Goal: Information Seeking & Learning: Learn about a topic

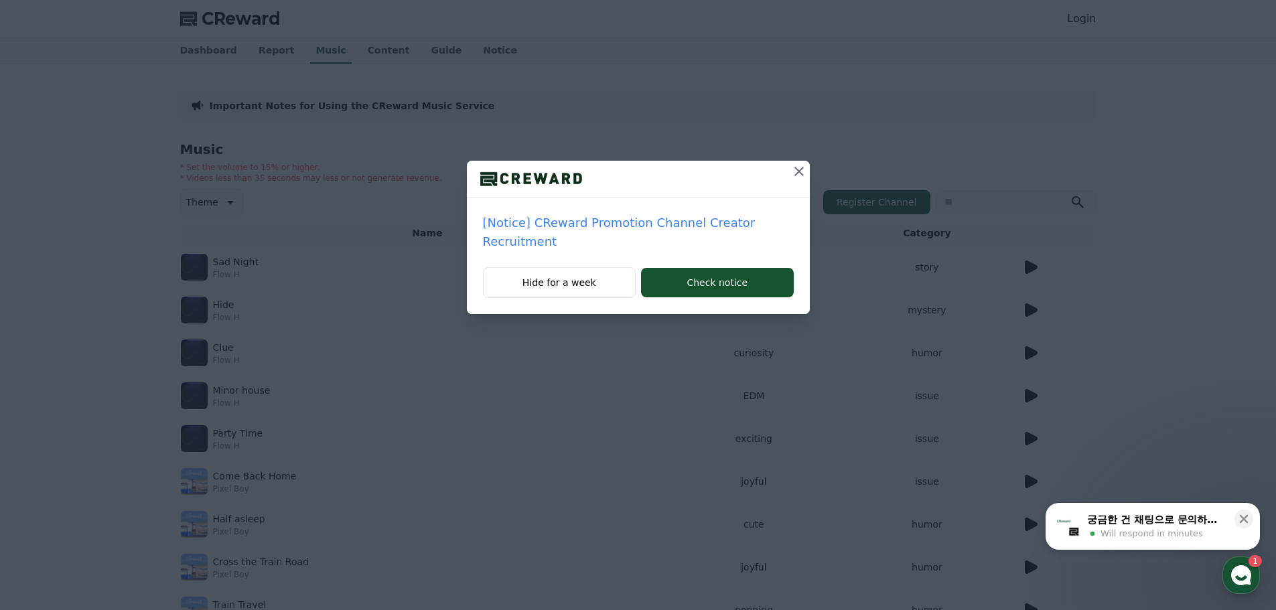
click at [795, 173] on icon at bounding box center [799, 171] width 16 height 16
click at [739, 283] on button "Check notice" at bounding box center [717, 282] width 152 height 29
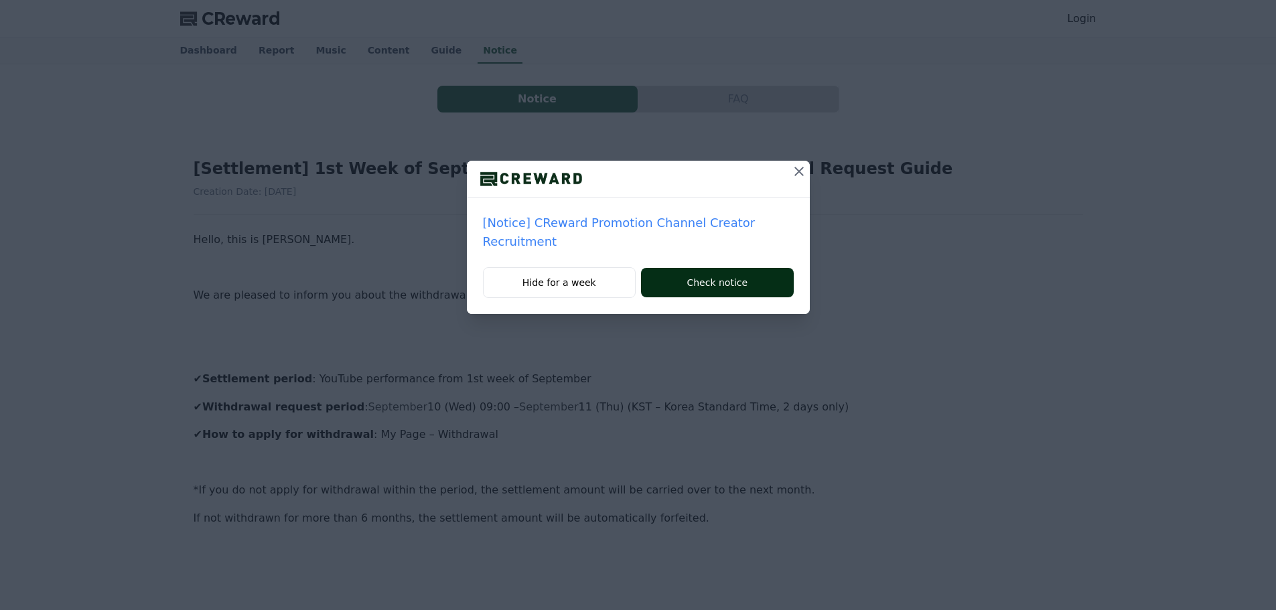
click at [737, 279] on button "Check notice" at bounding box center [717, 282] width 152 height 29
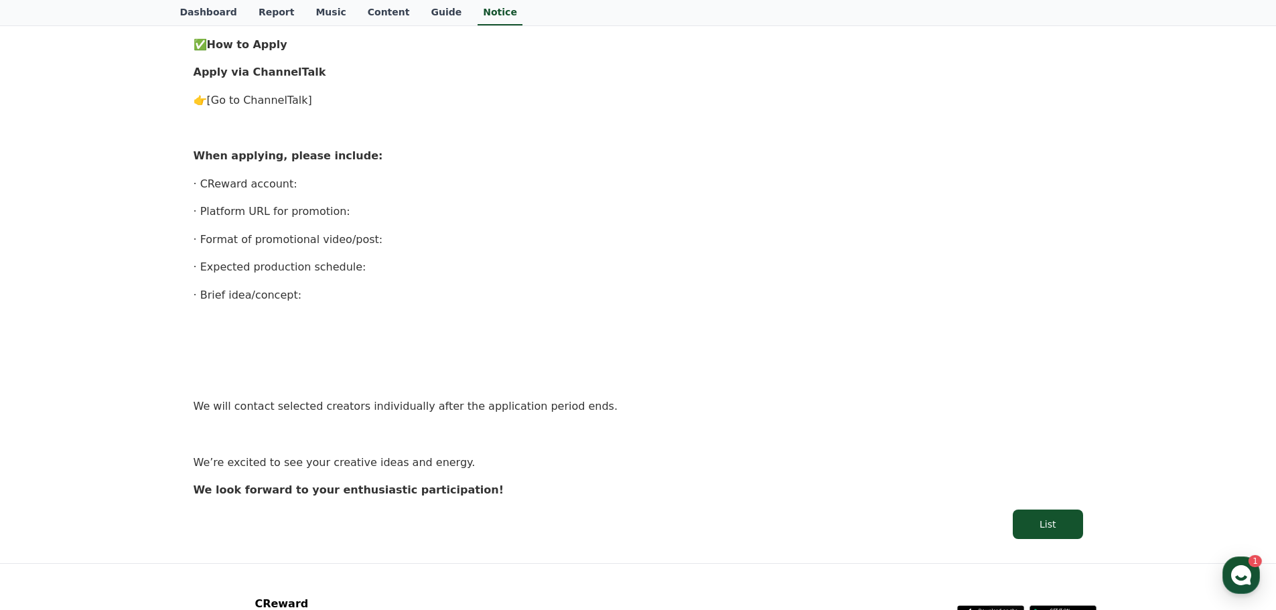
scroll to position [816, 0]
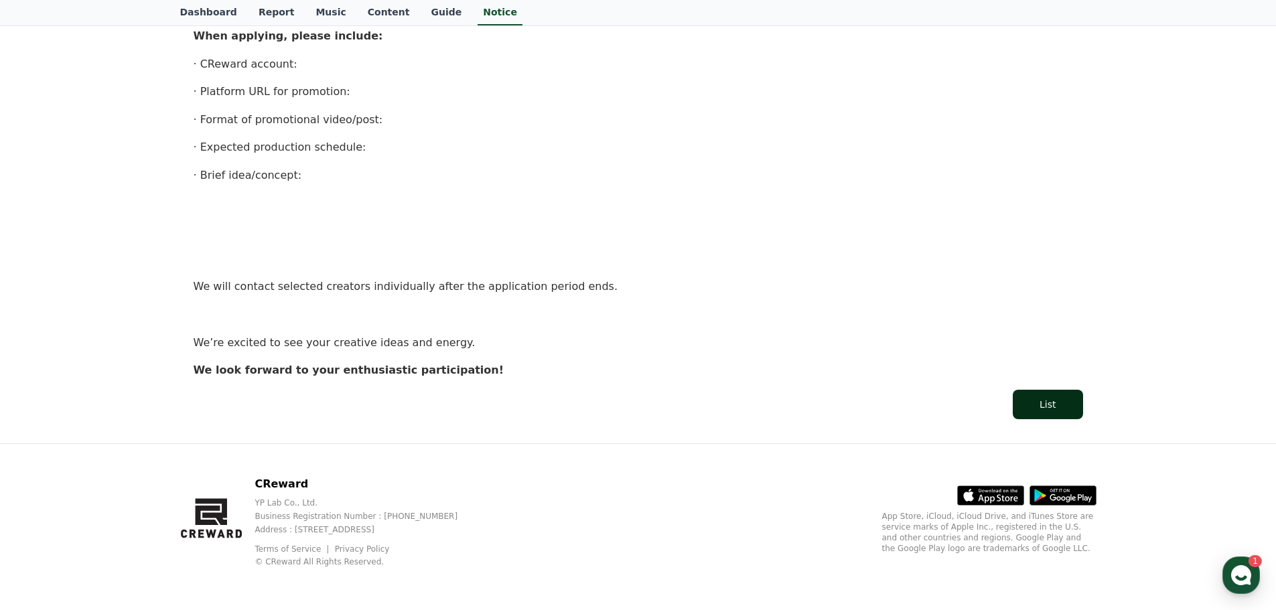
click at [1041, 402] on div "List" at bounding box center [1047, 404] width 16 height 13
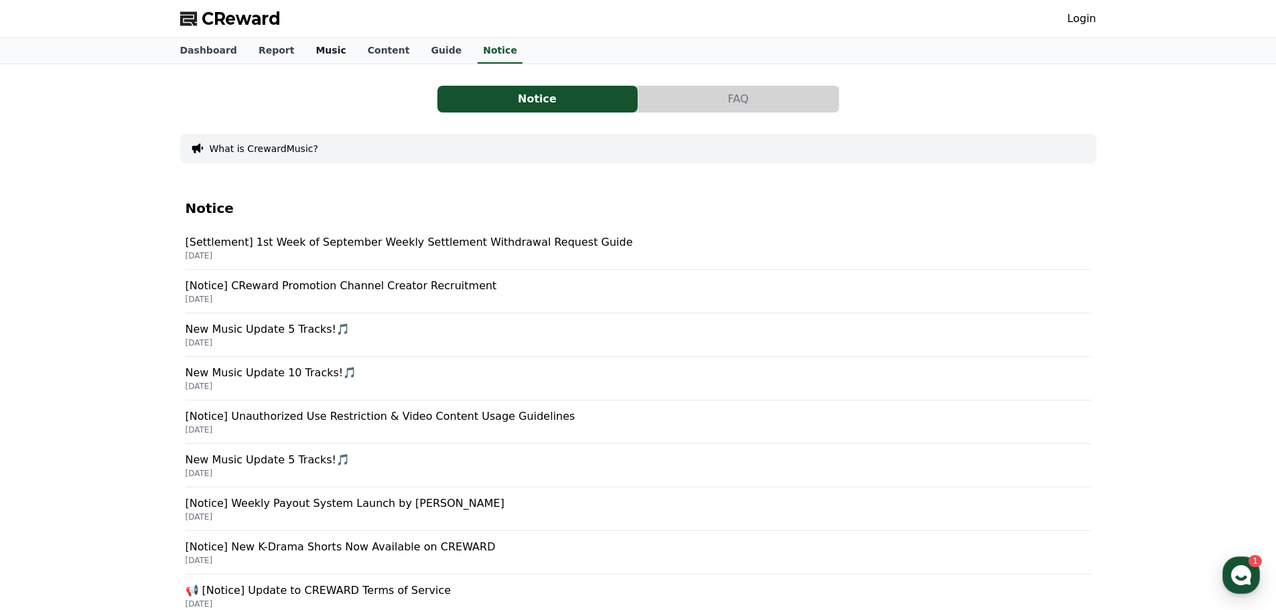
click at [309, 42] on link "Music" at bounding box center [331, 50] width 52 height 25
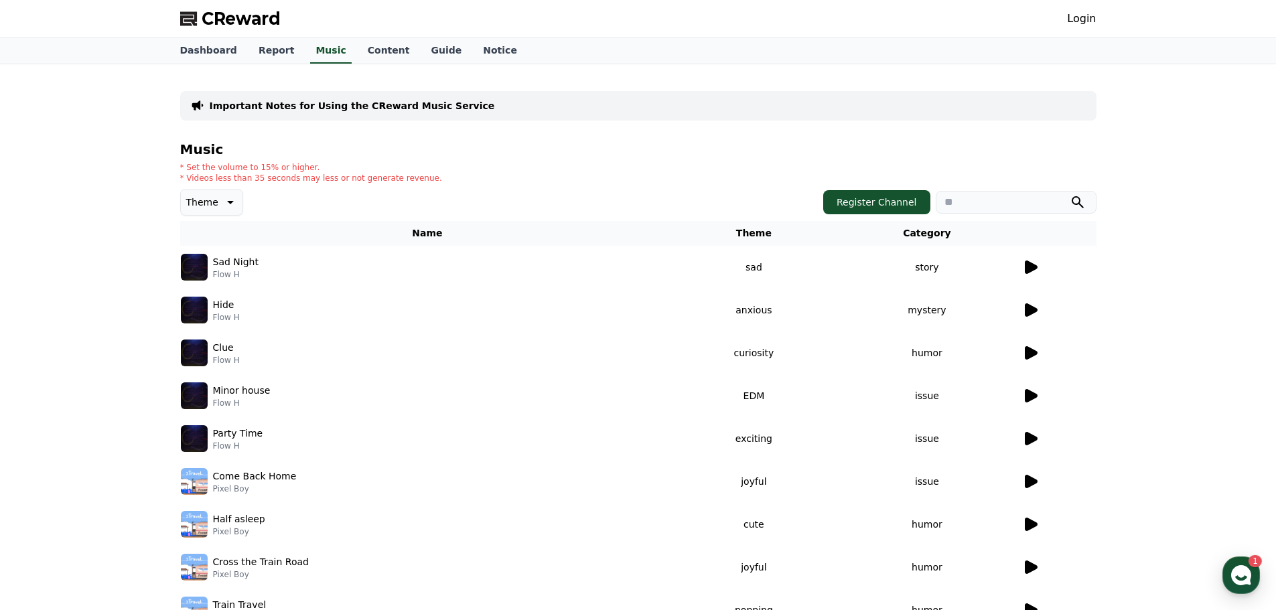
click at [1029, 270] on icon at bounding box center [1031, 266] width 13 height 13
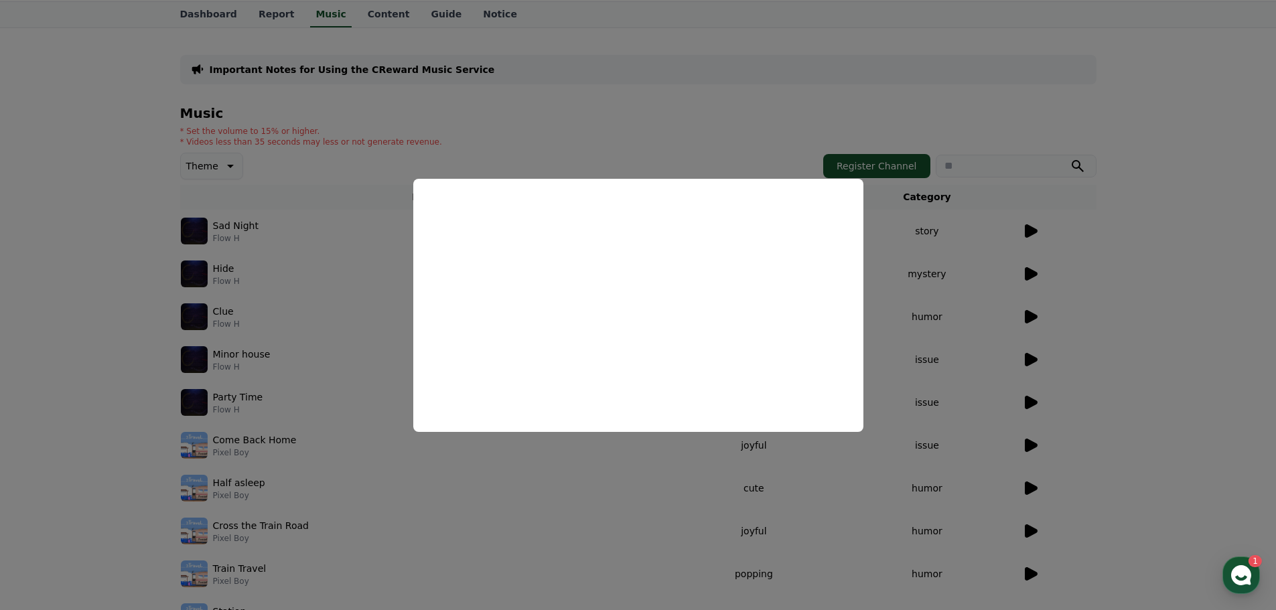
scroll to position [1, 0]
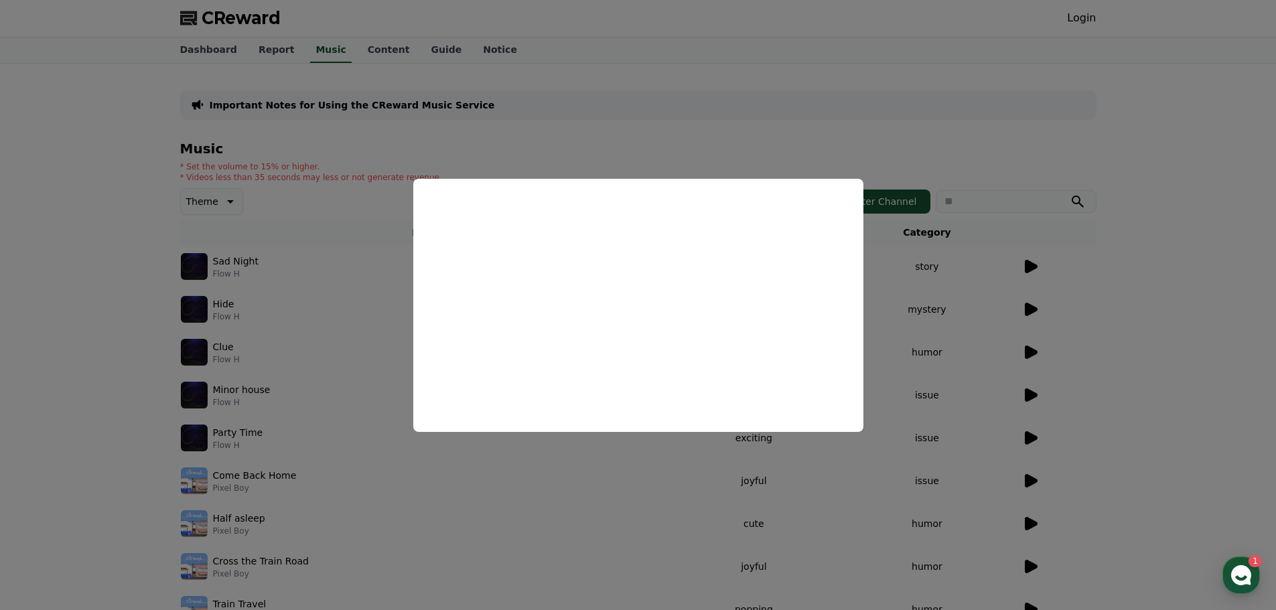
click at [299, 282] on button "close modal" at bounding box center [638, 305] width 1276 height 610
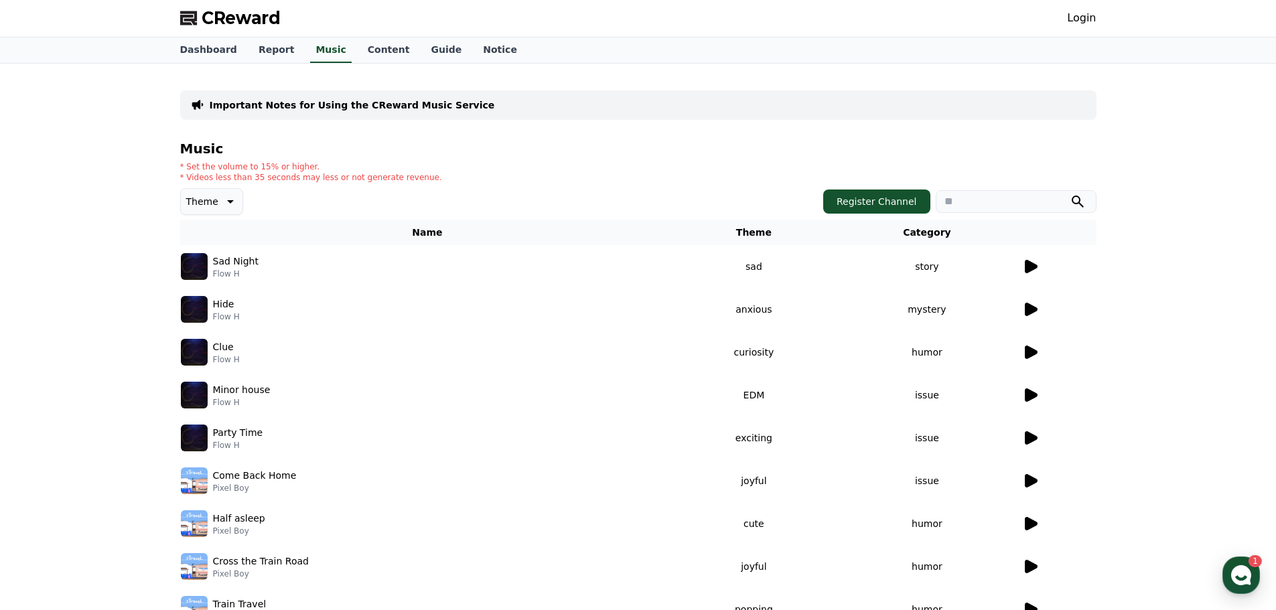
scroll to position [0, 0]
